Goal: Information Seeking & Learning: Find specific fact

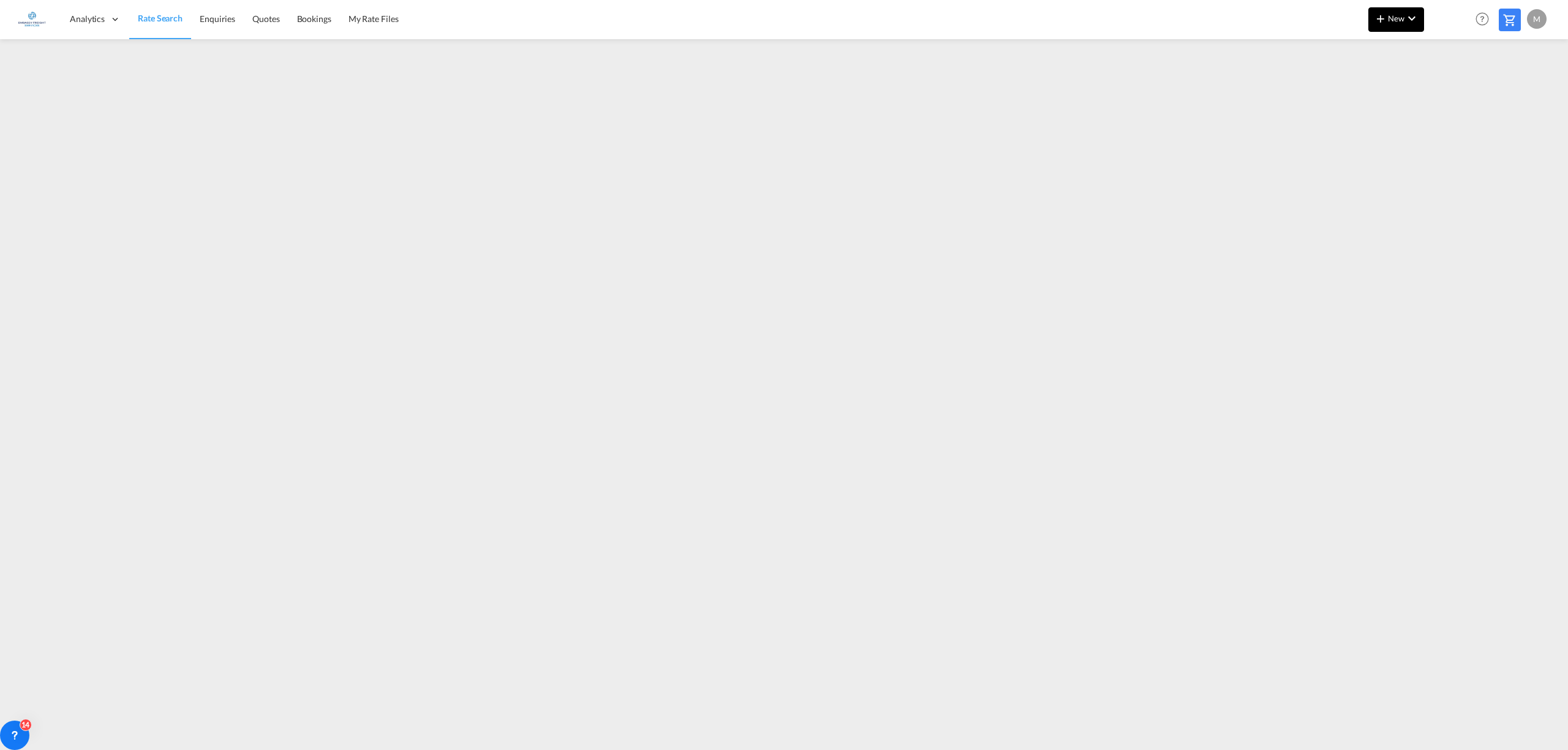
click at [1398, 23] on button "New" at bounding box center [1396, 20] width 55 height 25
click at [1466, 85] on div "Ratesheet" at bounding box center [1462, 91] width 45 height 31
click at [1394, 14] on span "New" at bounding box center [1396, 18] width 46 height 10
click at [1453, 95] on span "Ratesheet" at bounding box center [1447, 92] width 14 height 25
click at [157, 10] on link "Rate Search" at bounding box center [160, 19] width 61 height 40
